Goal: Use online tool/utility: Utilize a website feature to perform a specific function

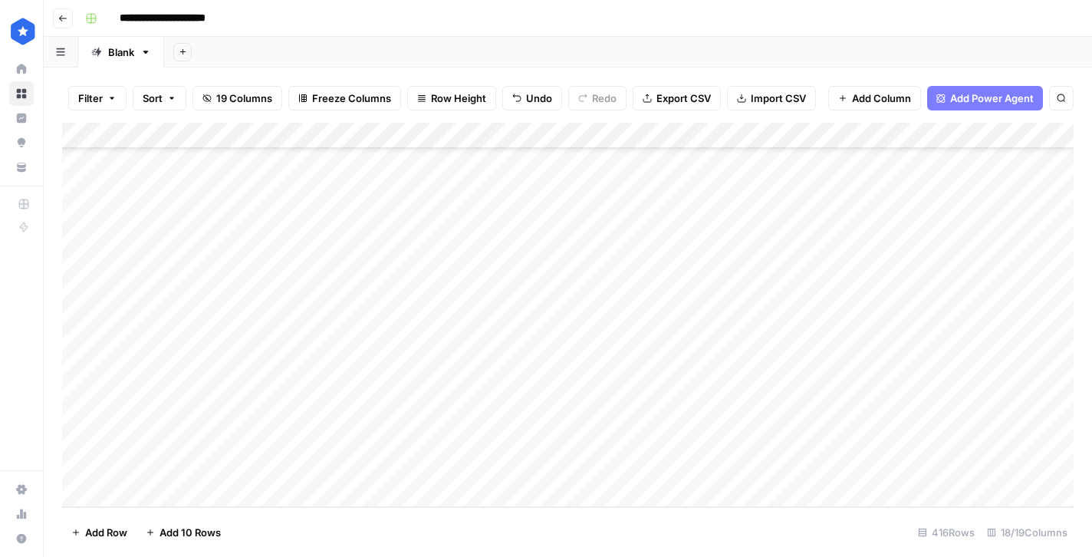
click at [393, 480] on div "Add Column" at bounding box center [568, 315] width 1012 height 384
click at [396, 489] on div "Add Column" at bounding box center [568, 315] width 1012 height 384
click at [568, 485] on div "Add Column" at bounding box center [568, 315] width 1012 height 384
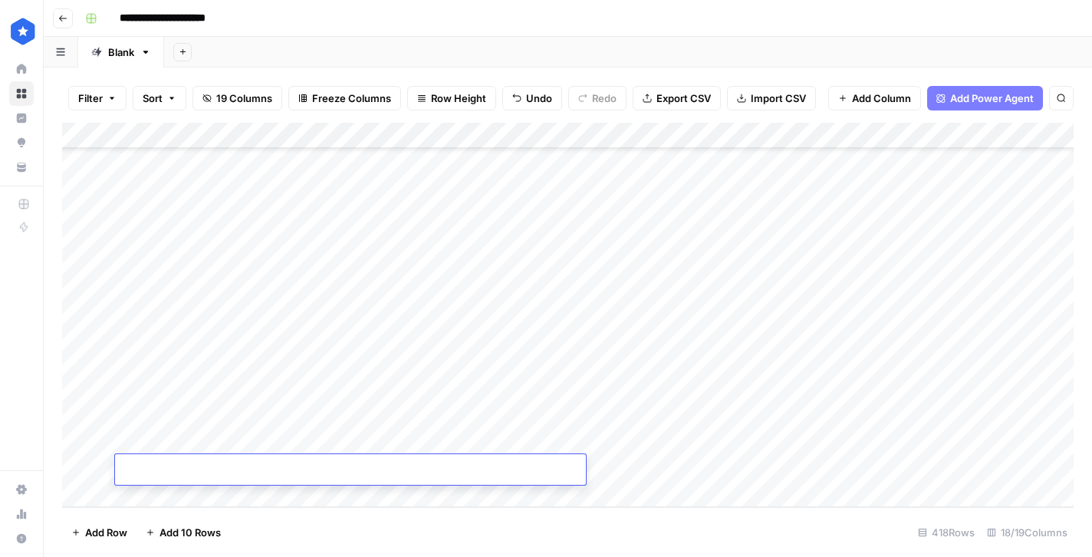
click at [641, 463] on div "Add Column" at bounding box center [568, 315] width 1012 height 384
click at [558, 486] on div "Add Column" at bounding box center [568, 315] width 1012 height 384
click at [531, 421] on div "Add Column" at bounding box center [568, 315] width 1012 height 384
click at [676, 387] on div "Add Column" at bounding box center [568, 315] width 1012 height 384
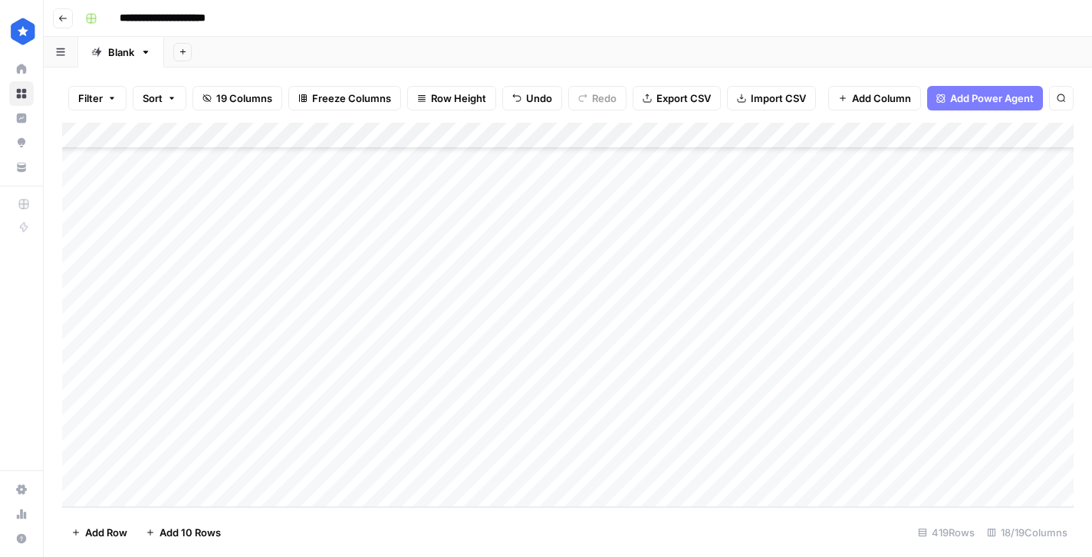
drag, startPoint x: 722, startPoint y: 402, endPoint x: 709, endPoint y: 477, distance: 76.3
click at [709, 477] on div "Add Column" at bounding box center [568, 315] width 1012 height 384
click at [746, 421] on div "Add Column" at bounding box center [568, 315] width 1012 height 384
type textarea "**********"
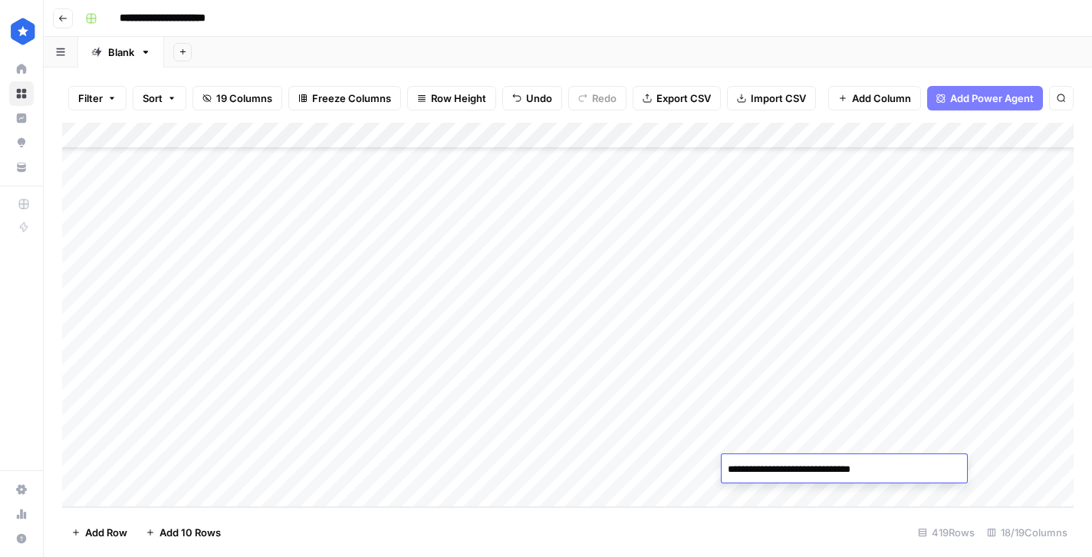
type textarea "**********"
click at [768, 463] on div "Add Column" at bounding box center [568, 315] width 1012 height 384
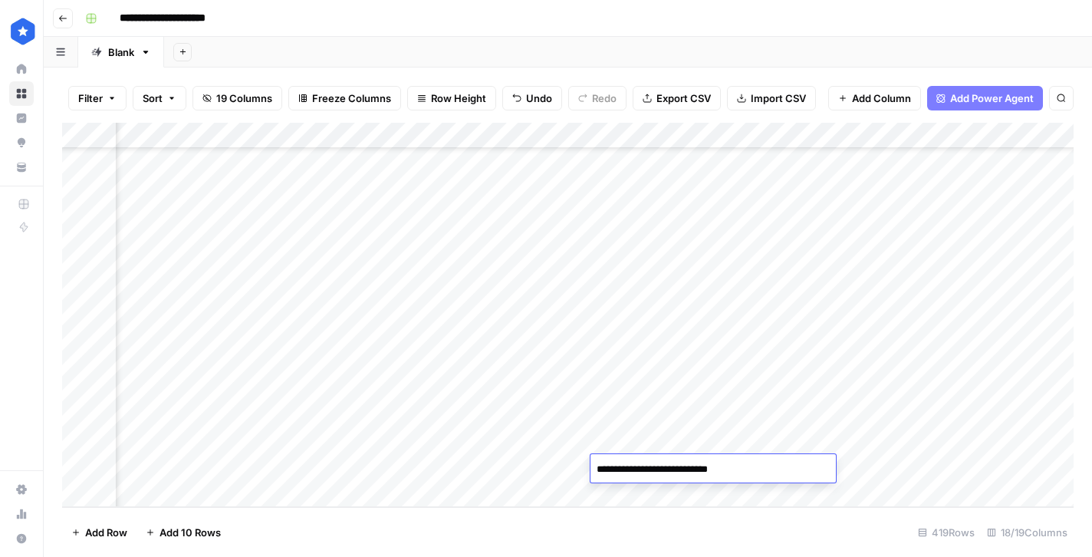
type textarea "**********"
click at [898, 413] on div "Add Column" at bounding box center [568, 315] width 1012 height 384
click at [896, 437] on div "Add Column" at bounding box center [568, 315] width 1012 height 384
click at [893, 462] on div "Add Column" at bounding box center [568, 315] width 1012 height 384
click at [897, 442] on div "Add Column" at bounding box center [568, 315] width 1012 height 384
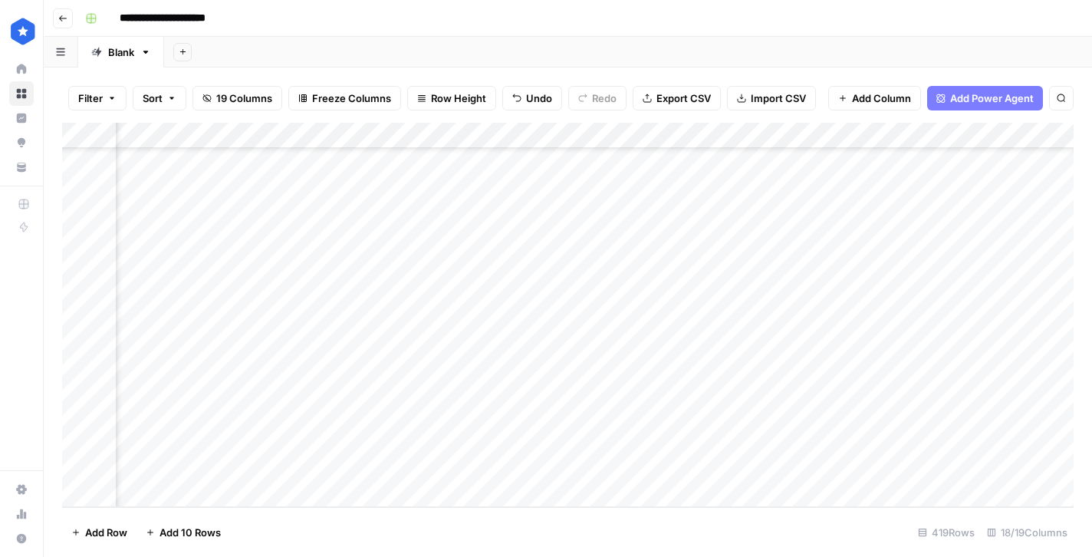
scroll to position [10570, 477]
click at [422, 233] on div "Add Column" at bounding box center [568, 315] width 1012 height 384
click at [410, 186] on div "Add Column" at bounding box center [568, 315] width 1012 height 384
click at [945, 182] on div "Add Column" at bounding box center [568, 315] width 1012 height 384
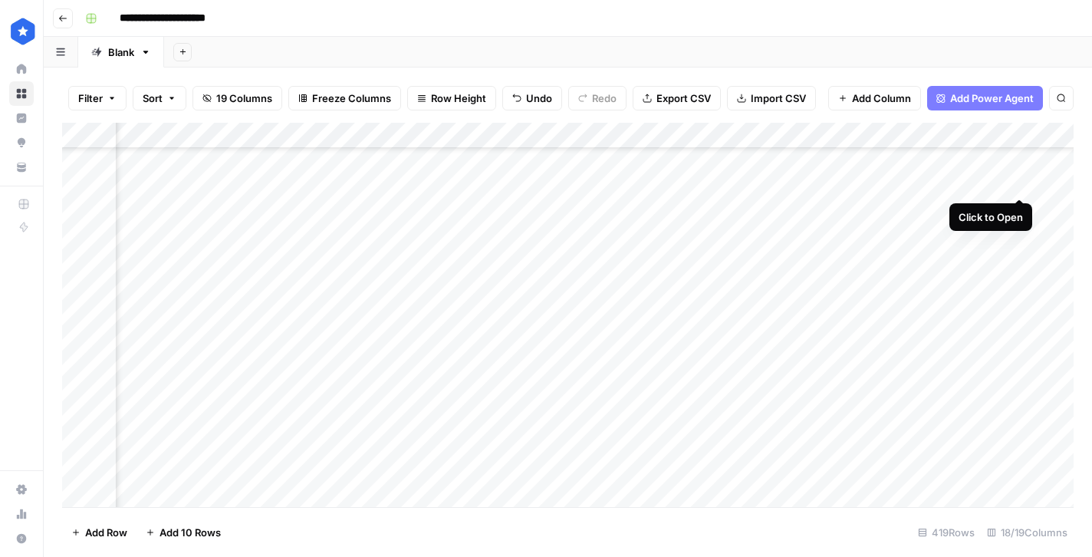
click at [1017, 180] on div "Add Column" at bounding box center [568, 315] width 1012 height 384
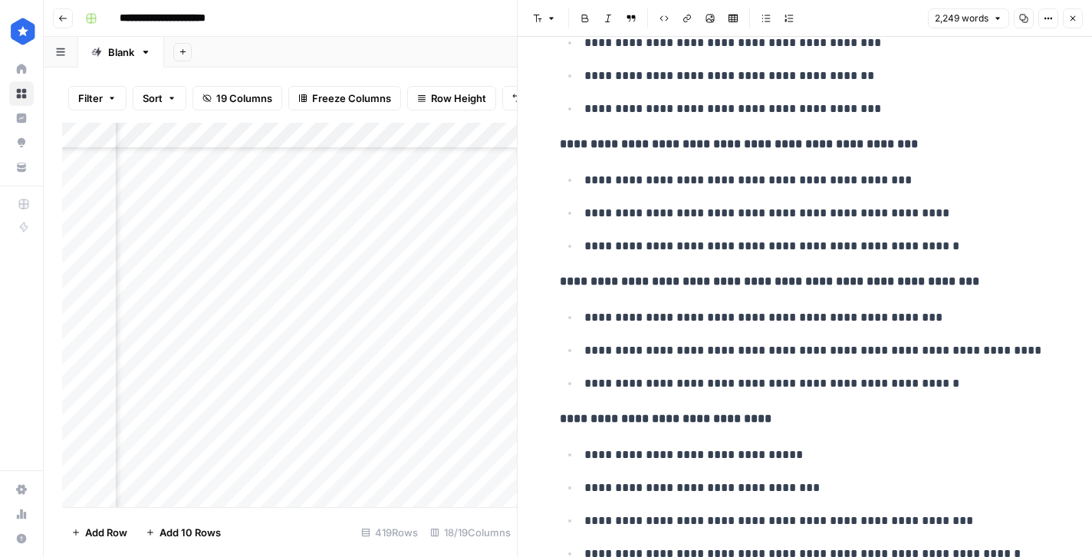
scroll to position [1529, 0]
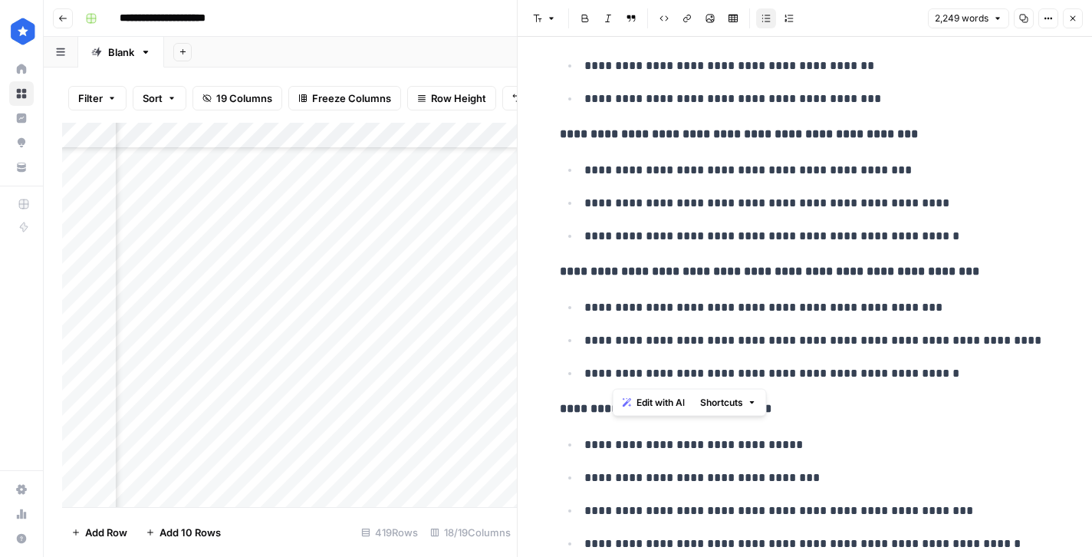
drag, startPoint x: 612, startPoint y: 308, endPoint x: 864, endPoint y: 370, distance: 258.9
click at [864, 370] on ul "**********" at bounding box center [805, 340] width 491 height 87
